Goal: Information Seeking & Learning: Learn about a topic

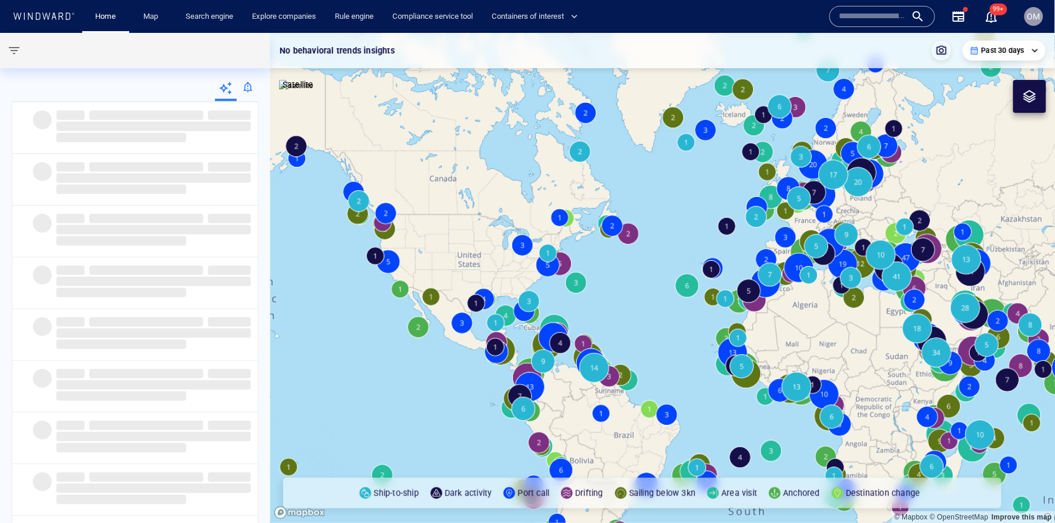
click at [873, 14] on input "text" at bounding box center [872, 17] width 67 height 18
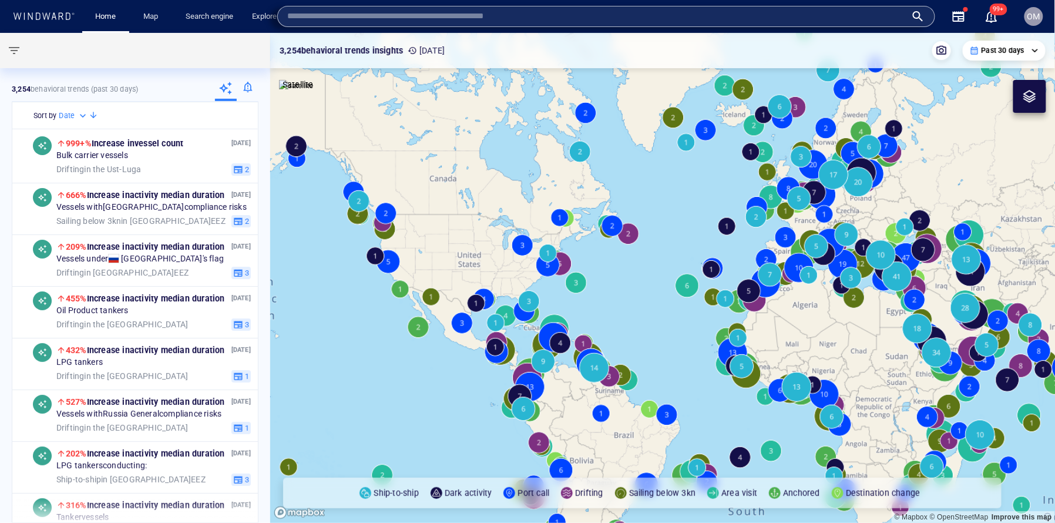
paste input "*******"
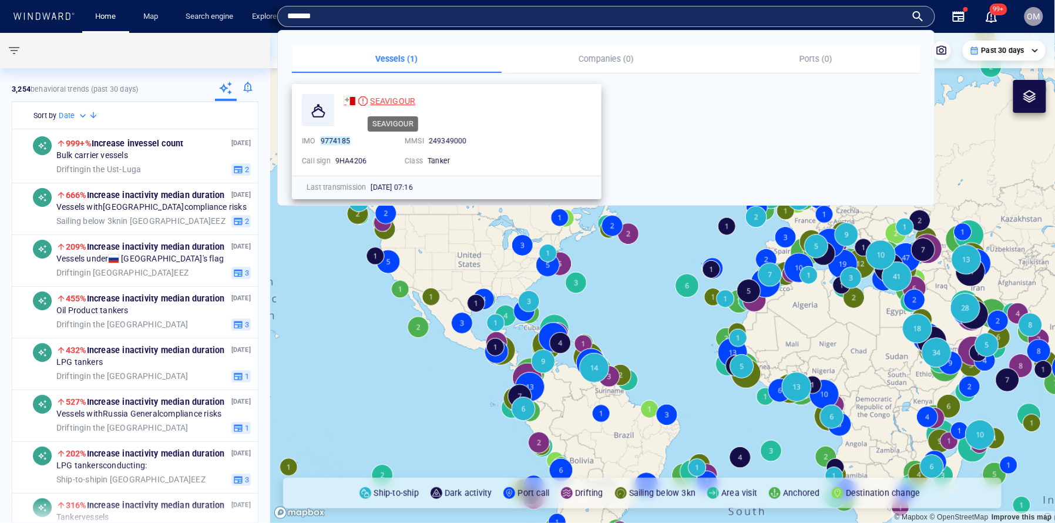
type input "*******"
click at [396, 102] on span "SEAVIGOUR" at bounding box center [392, 100] width 45 height 9
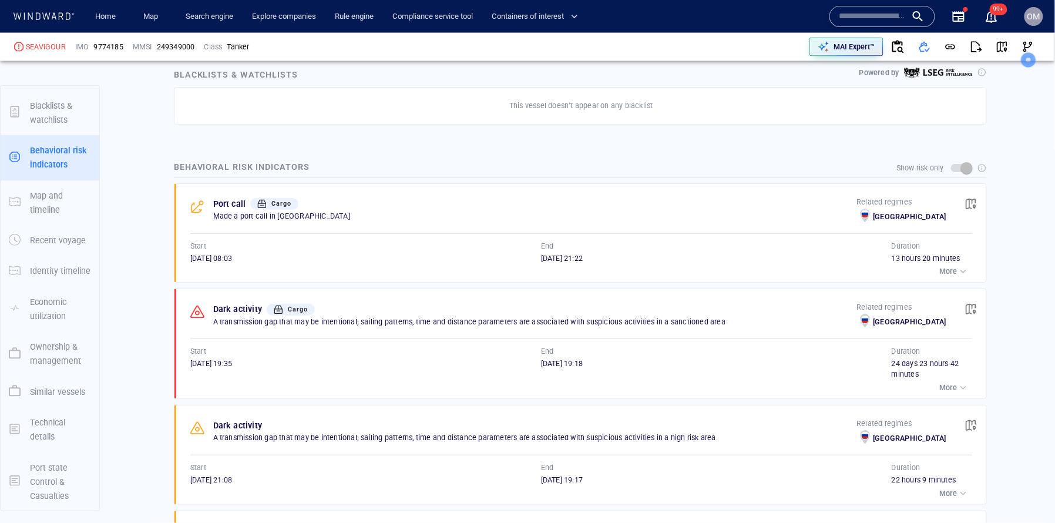
scroll to position [674, 0]
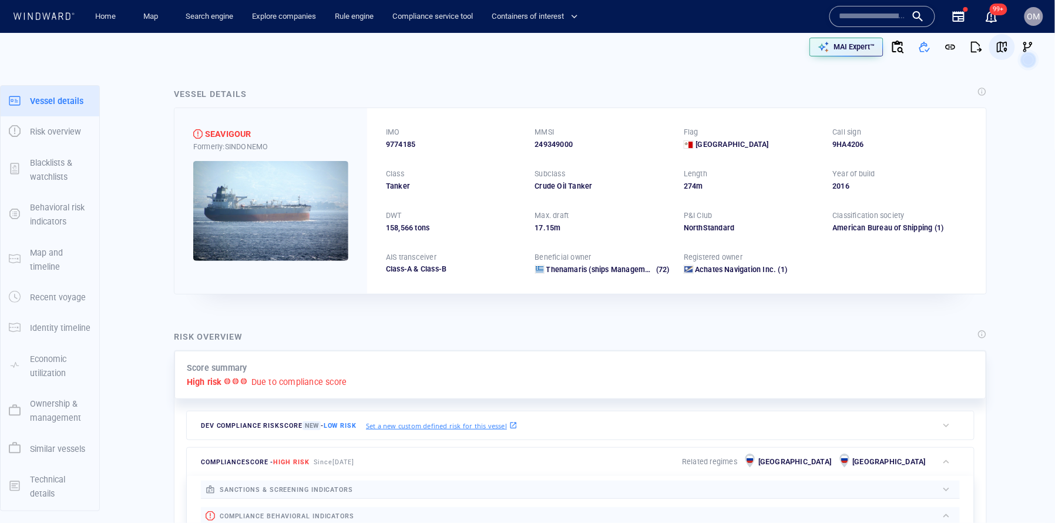
click at [1008, 50] on span "button" at bounding box center [1002, 47] width 12 height 12
click at [927, 45] on span "button" at bounding box center [924, 47] width 12 height 12
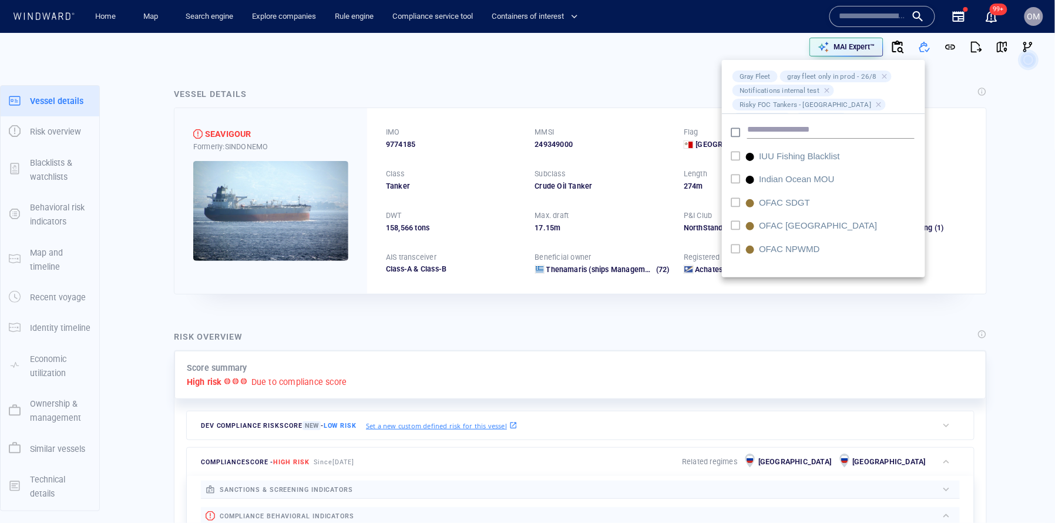
scroll to position [553, 0]
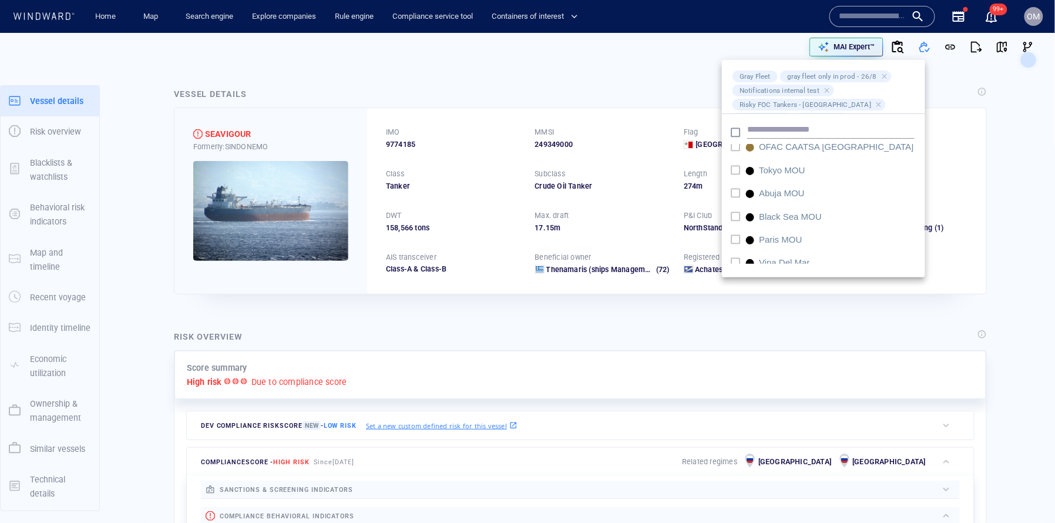
click at [991, 178] on div at bounding box center [527, 261] width 1055 height 523
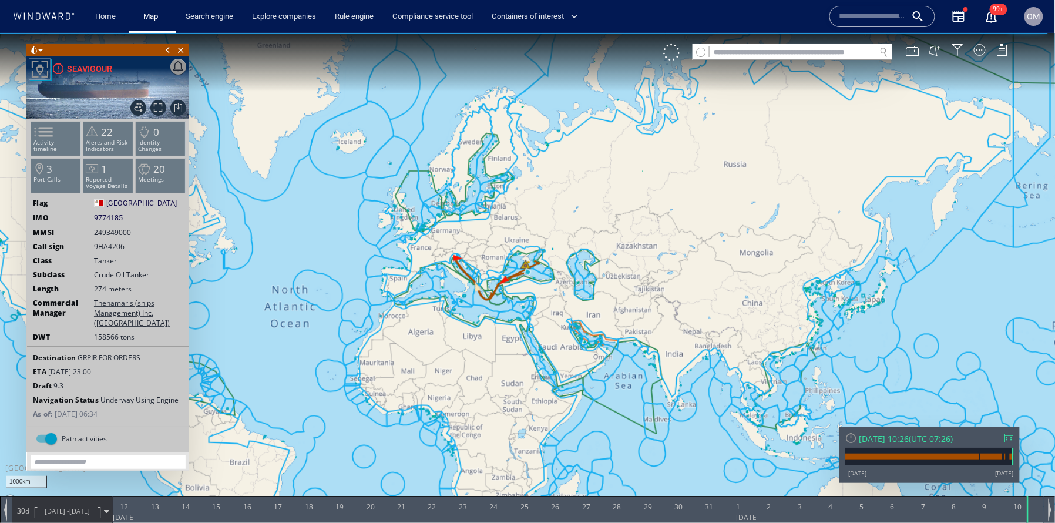
click at [1008, 435] on div at bounding box center [1009, 437] width 9 height 9
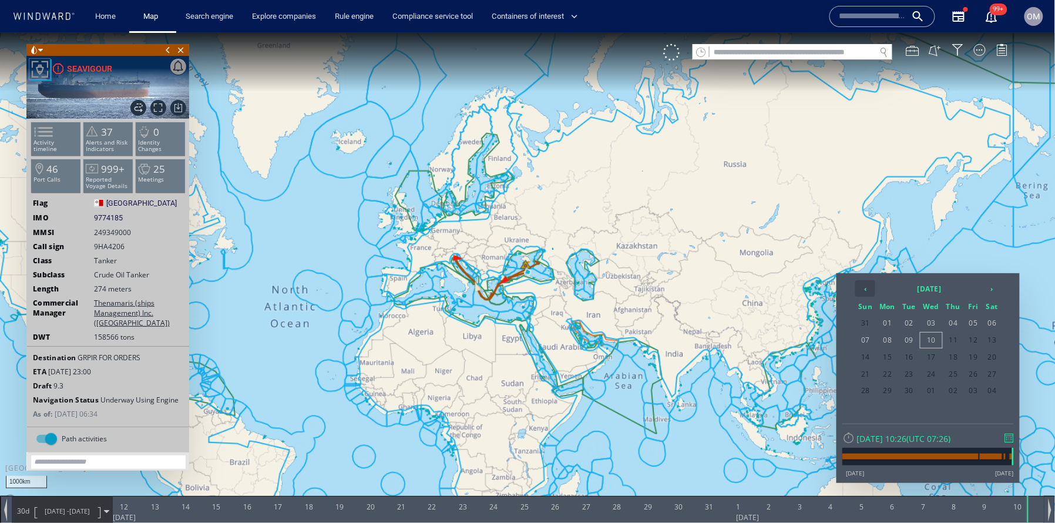
click at [873, 290] on th "‹" at bounding box center [865, 288] width 20 height 16
click at [893, 367] on span "18" at bounding box center [888, 373] width 22 height 15
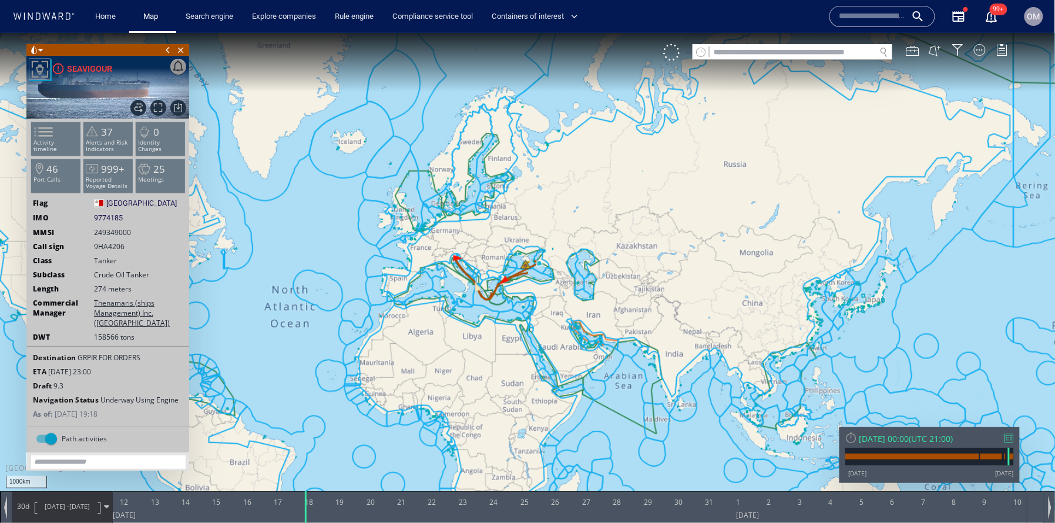
click at [1012, 440] on div at bounding box center [1009, 437] width 9 height 9
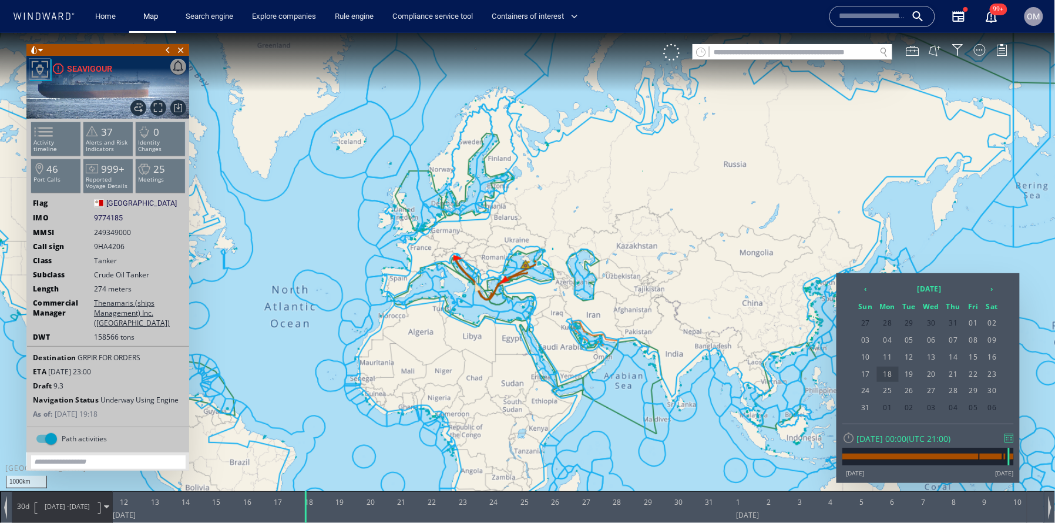
click at [893, 372] on span "18" at bounding box center [888, 373] width 22 height 15
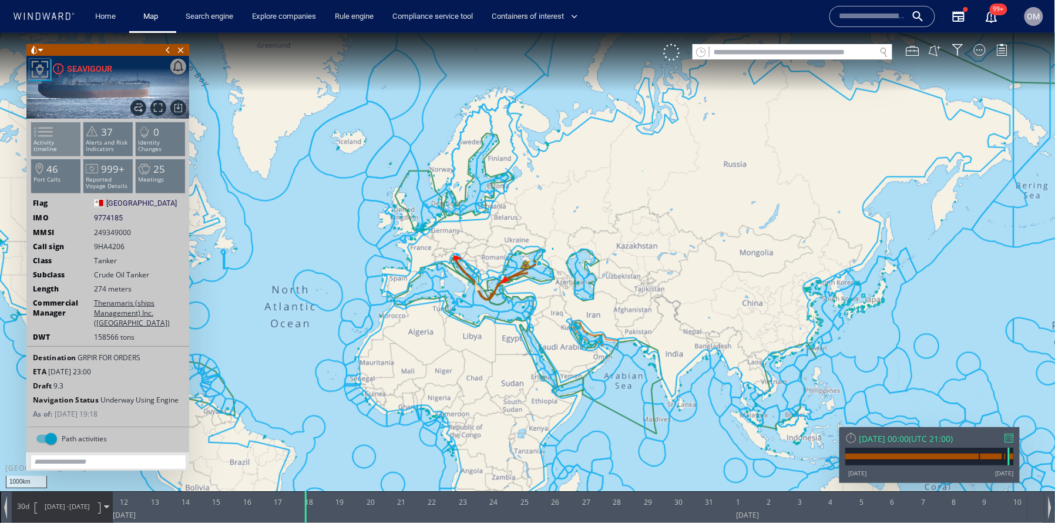
click at [60, 143] on p "Activity timeline" at bounding box center [56, 145] width 50 height 13
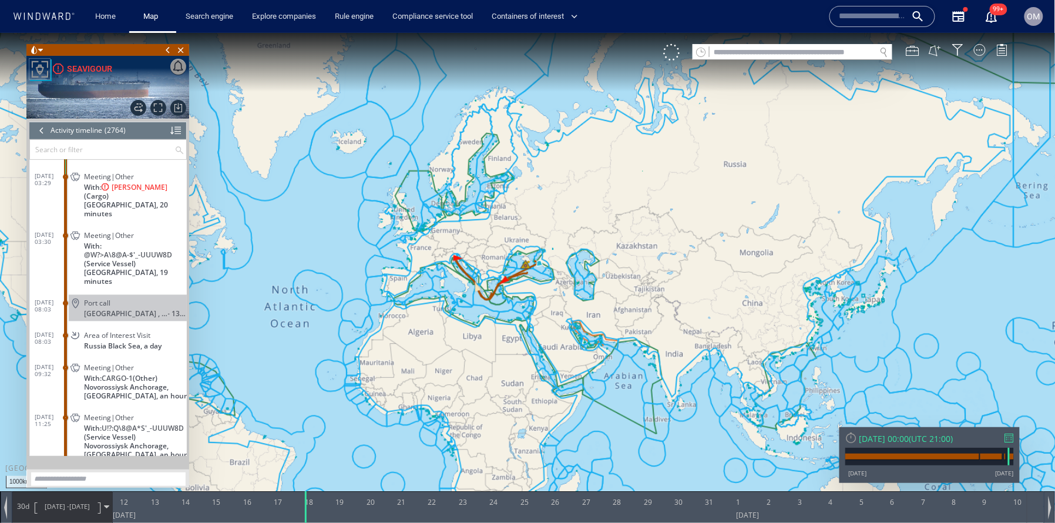
scroll to position [87827, 0]
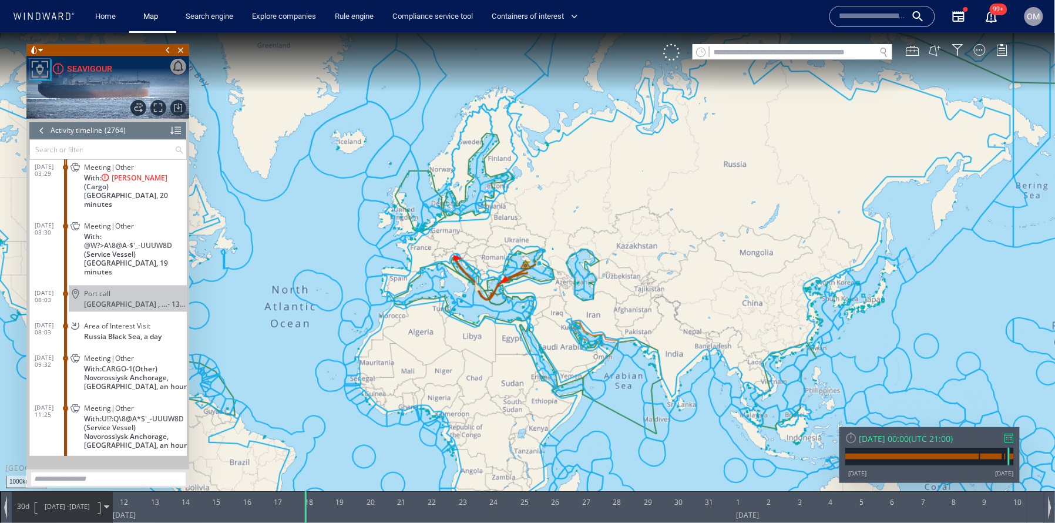
click at [130, 285] on div "Port call CPC Terminal , Russia - 13 hours" at bounding box center [128, 298] width 118 height 26
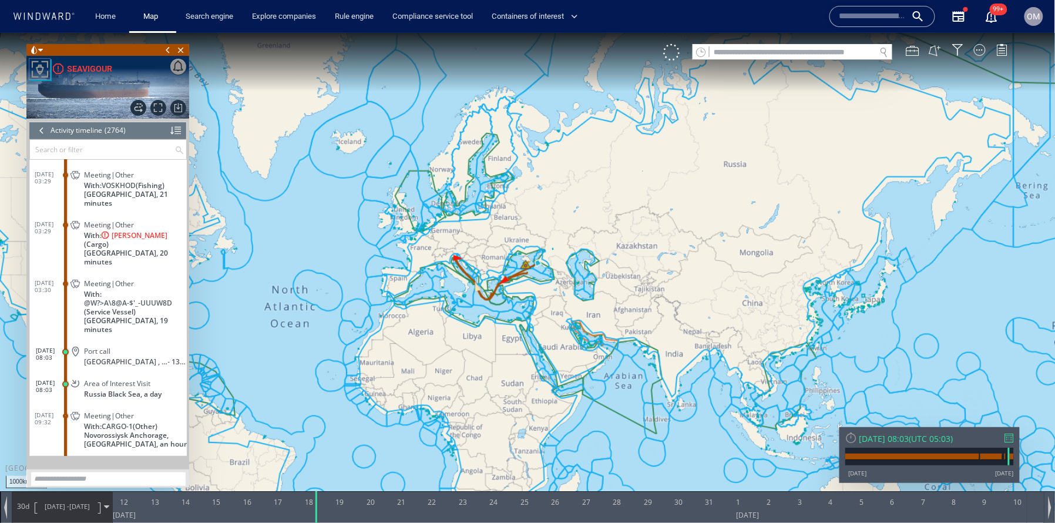
scroll to position [87775, 0]
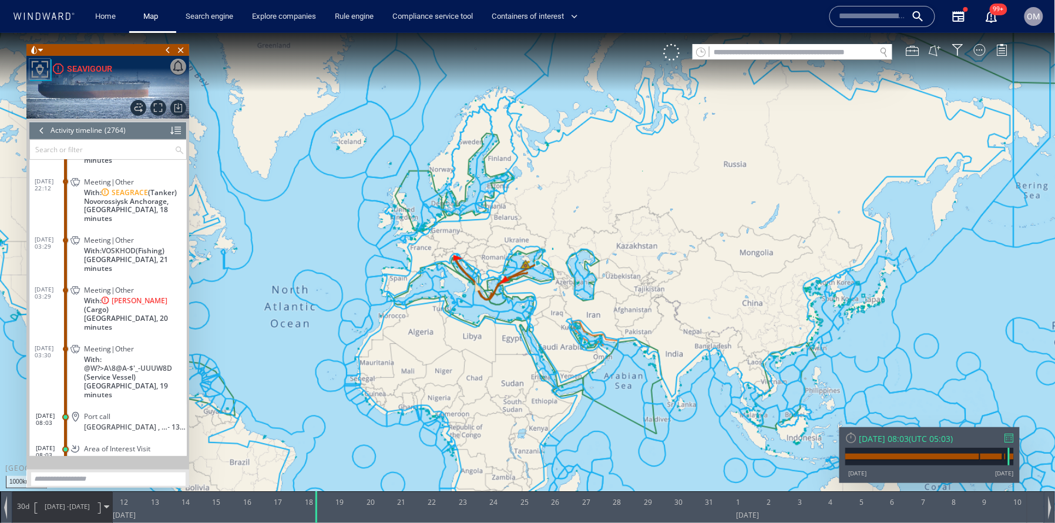
click at [131, 412] on div "Port call" at bounding box center [133, 416] width 98 height 9
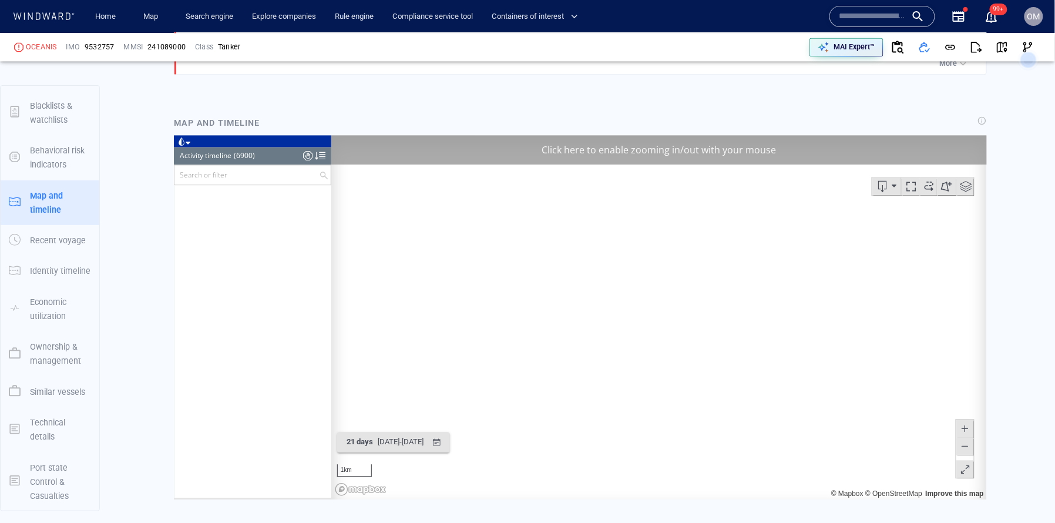
scroll to position [222524, 0]
